Goal: Transaction & Acquisition: Purchase product/service

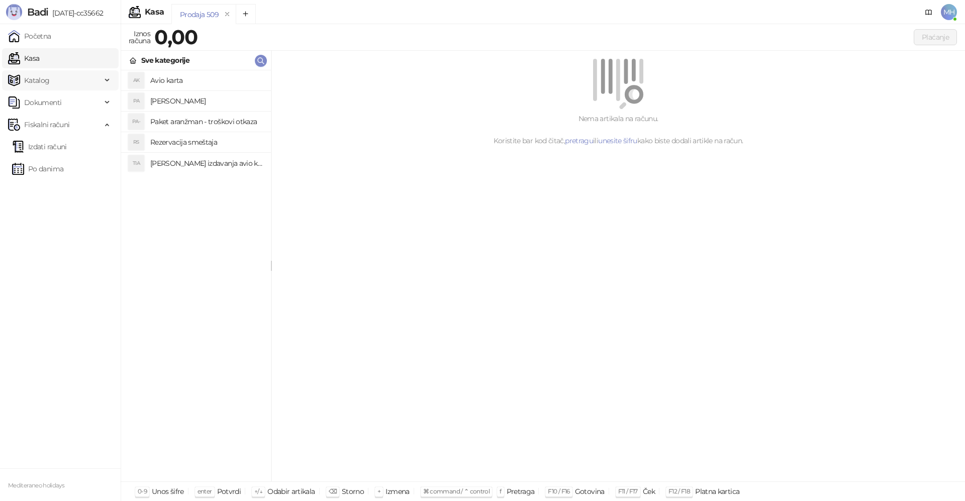
click at [57, 83] on span "Katalog" at bounding box center [54, 80] width 93 height 20
click at [39, 59] on link "Kasa" at bounding box center [23, 58] width 31 height 20
click at [205, 100] on h4 "[PERSON_NAME]" at bounding box center [206, 101] width 113 height 16
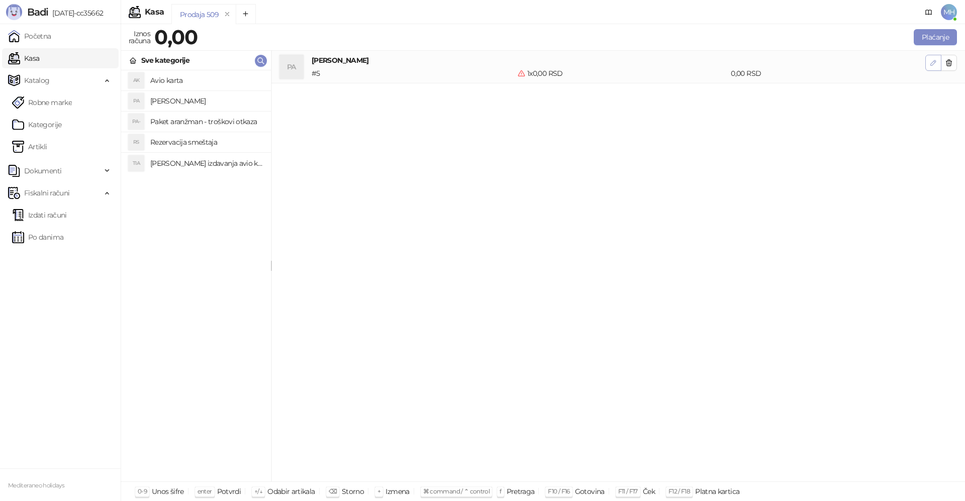
click at [936, 63] on icon "button" at bounding box center [933, 63] width 8 height 8
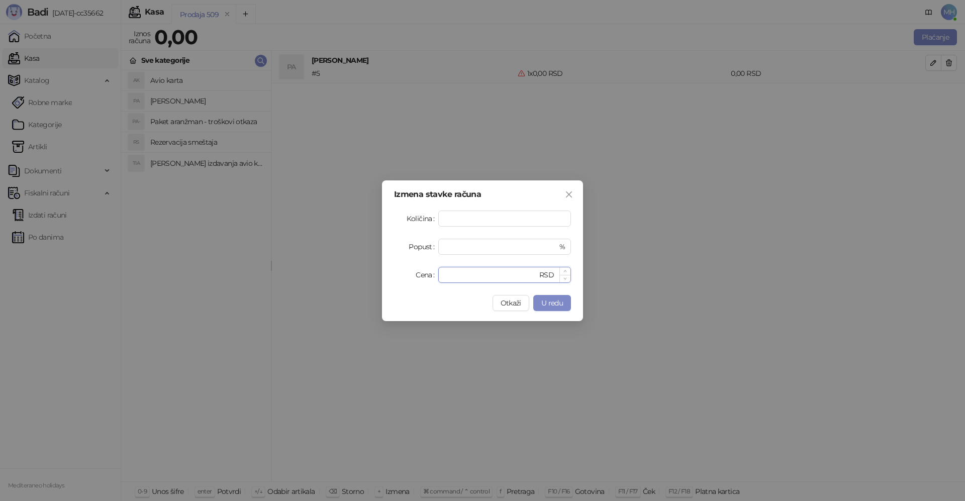
click at [492, 268] on input "*" at bounding box center [490, 274] width 93 height 15
type input "******"
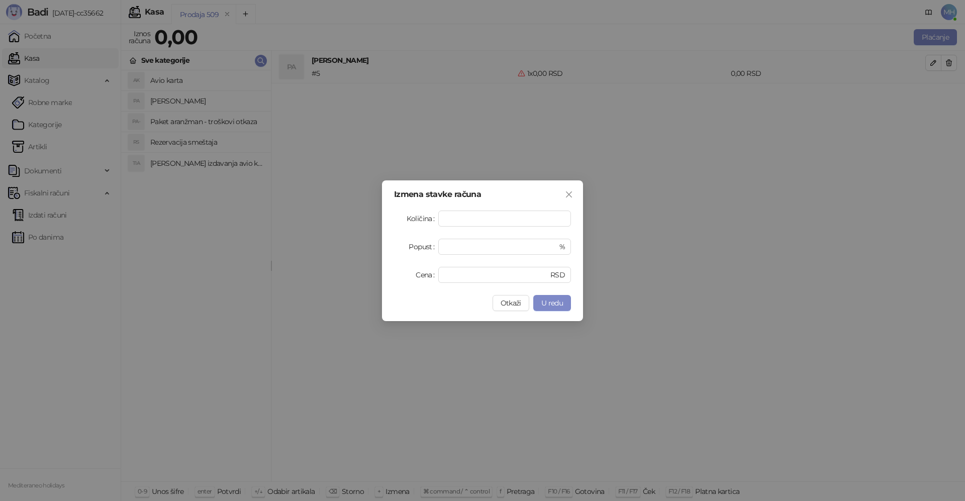
drag, startPoint x: 563, startPoint y: 308, endPoint x: 643, endPoint y: 218, distance: 120.7
click at [562, 308] on button "U redu" at bounding box center [552, 303] width 38 height 16
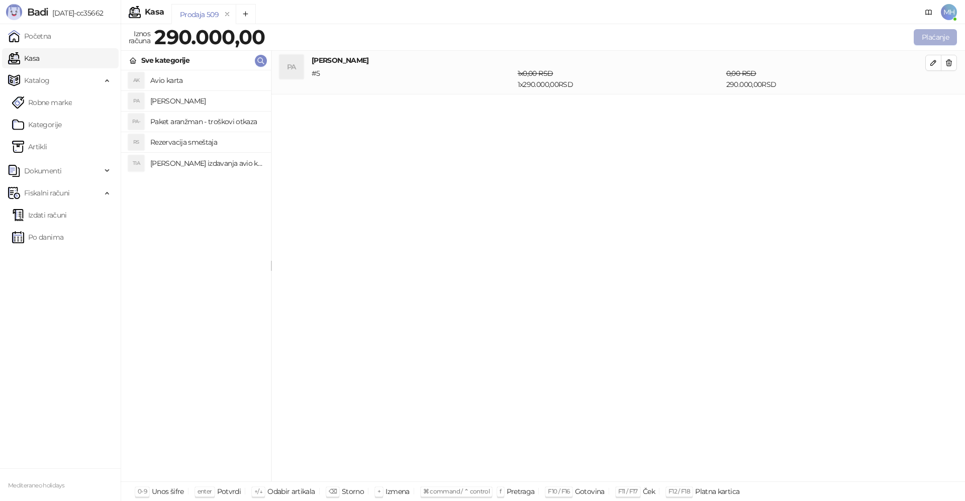
click at [925, 36] on button "Plaćanje" at bounding box center [935, 37] width 43 height 16
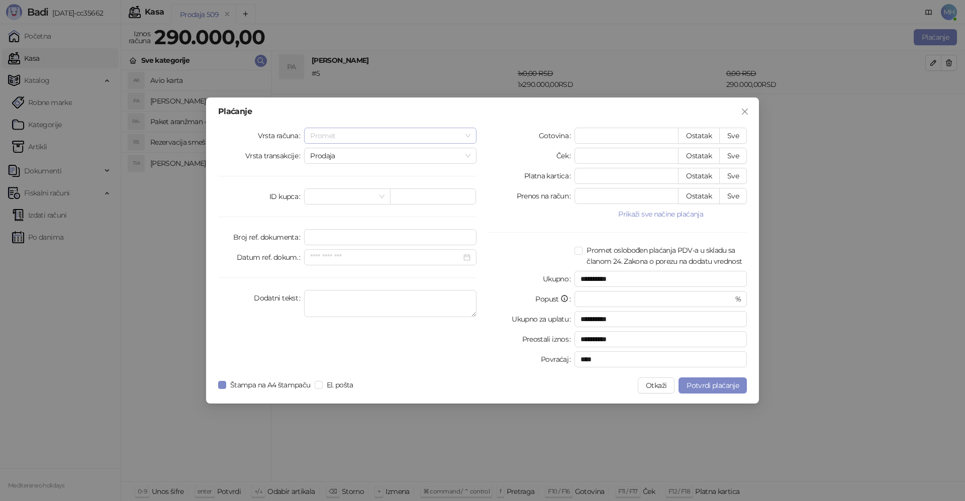
click at [353, 137] on span "Promet" at bounding box center [390, 135] width 160 height 15
click at [344, 206] on div "Avans" at bounding box center [390, 204] width 156 height 11
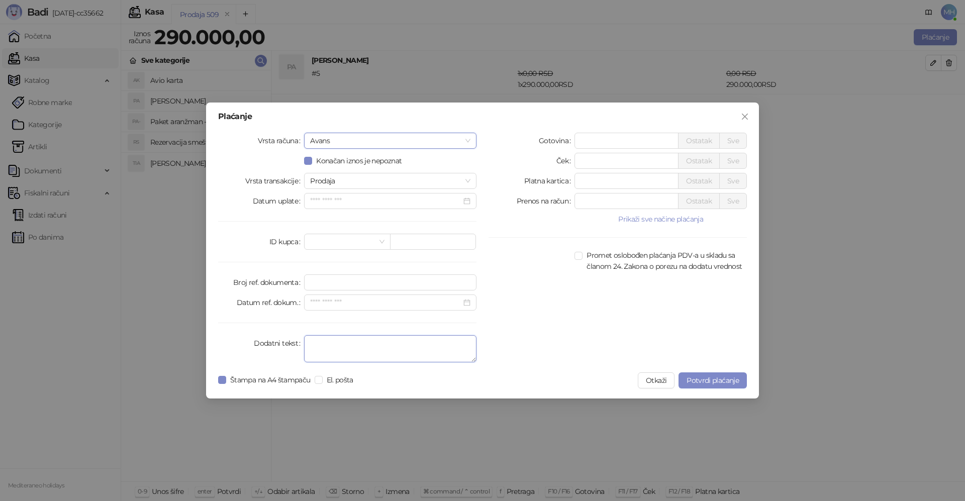
click at [340, 341] on textarea "Dodatni tekst" at bounding box center [390, 348] width 172 height 27
type textarea "*********"
click at [614, 179] on input "*" at bounding box center [626, 180] width 103 height 15
type input "******"
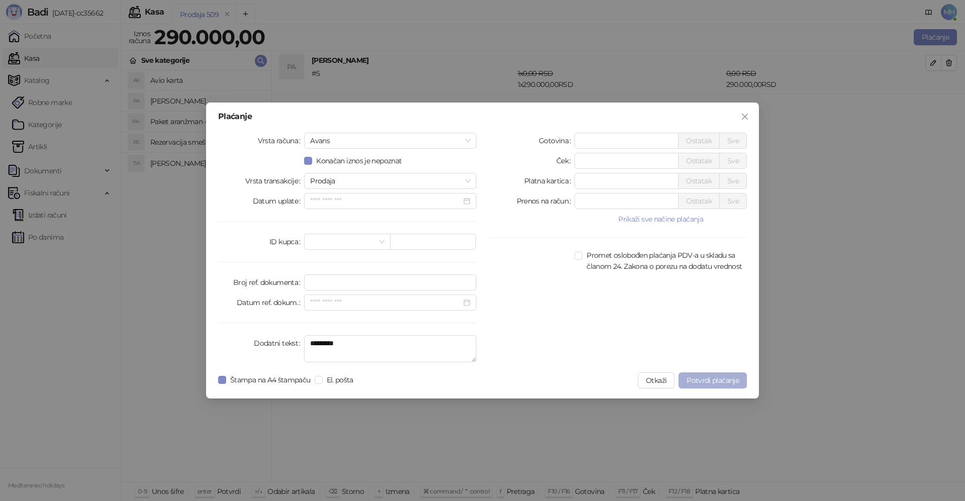
click at [698, 373] on button "Potvrdi plaćanje" at bounding box center [713, 380] width 68 height 16
